Goal: Information Seeking & Learning: Learn about a topic

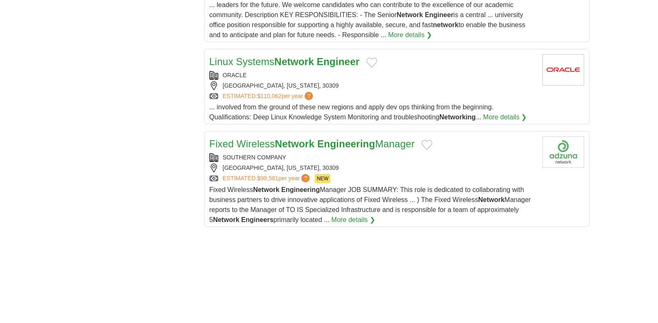
scroll to position [1048, 0]
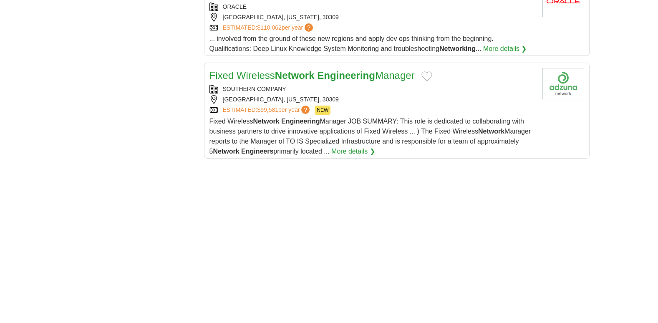
click at [326, 70] on strong "Engineering" at bounding box center [346, 75] width 58 height 11
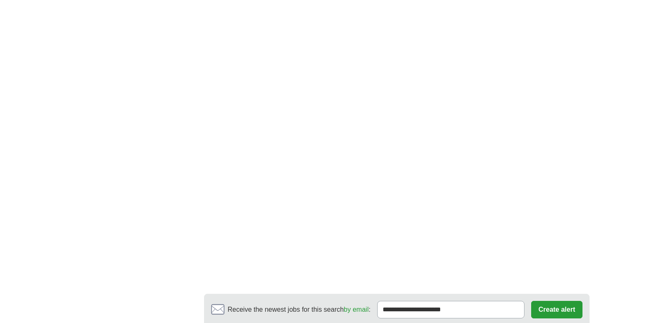
scroll to position [1416, 0]
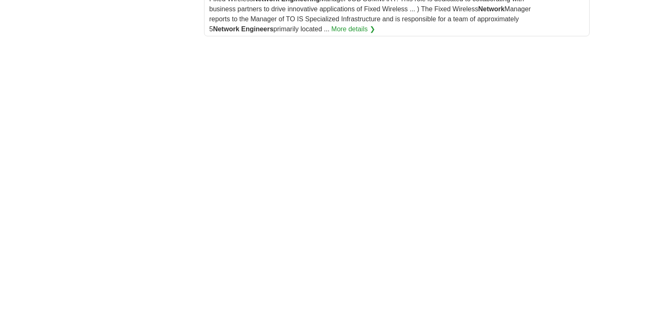
scroll to position [1447, 0]
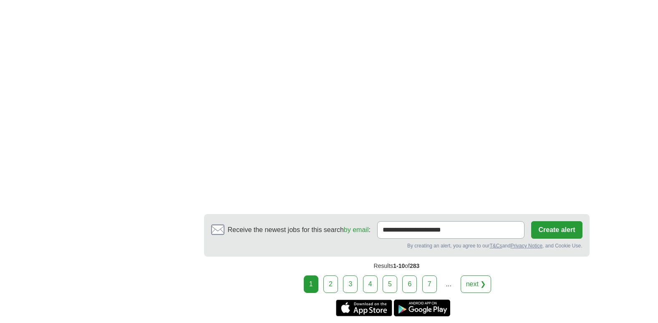
click at [431, 276] on link "7" at bounding box center [429, 284] width 15 height 18
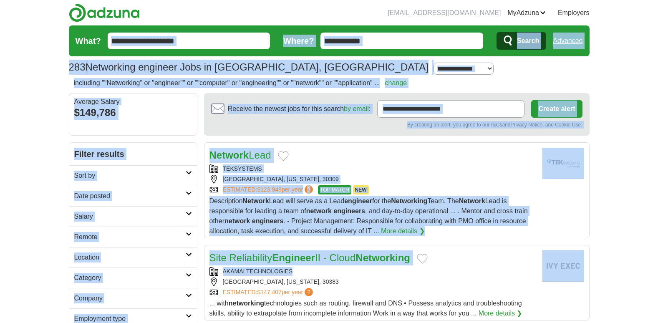
drag, startPoint x: 0, startPoint y: 0, endPoint x: 187, endPoint y: 0, distance: 186.6
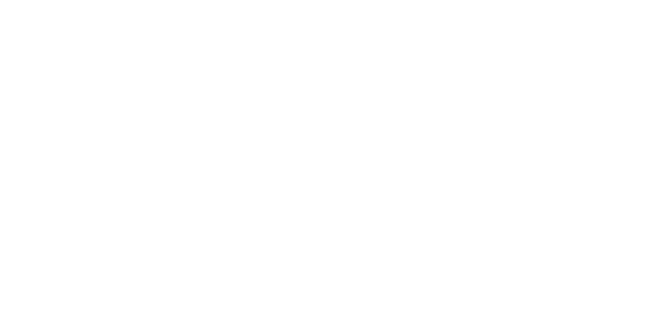
scroll to position [1280, 0]
